Goal: Task Accomplishment & Management: Complete application form

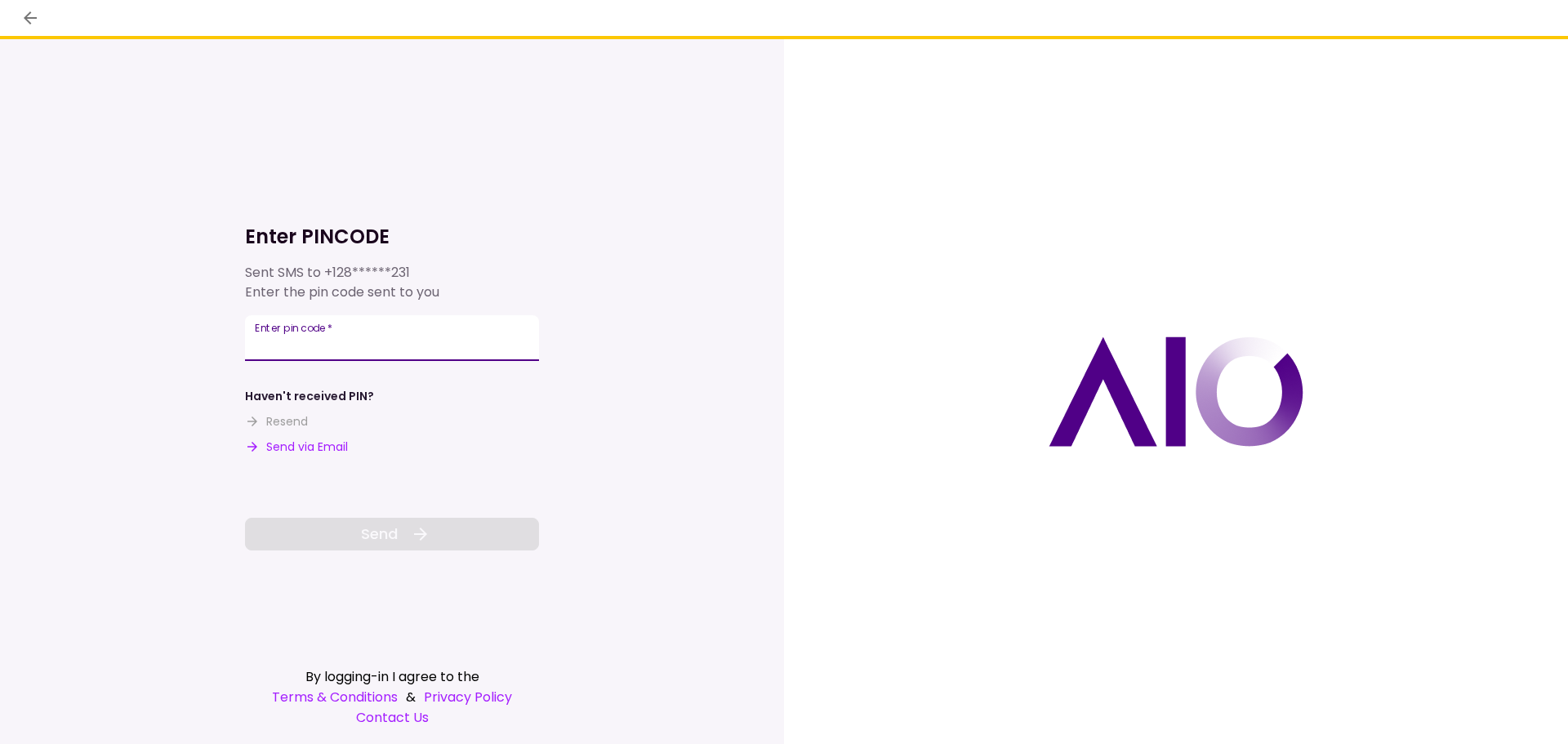
click at [278, 339] on input "Enter pin code   *" at bounding box center [393, 338] width 295 height 45
type input "******"
click at [348, 519] on button "Send" at bounding box center [393, 534] width 295 height 33
